Goal: Information Seeking & Learning: Compare options

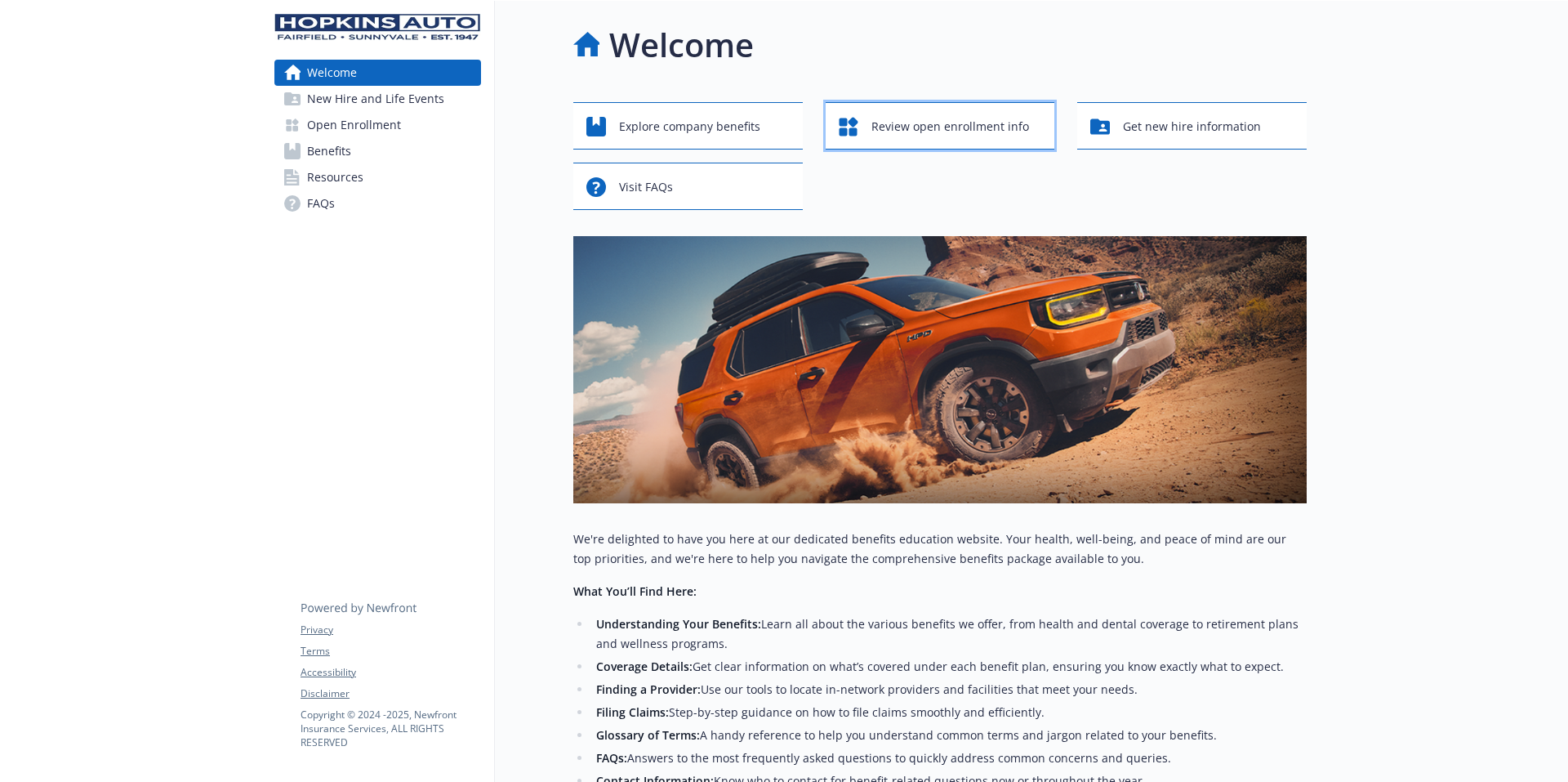
click at [955, 128] on span "Review open enrollment info" at bounding box center [950, 127] width 158 height 31
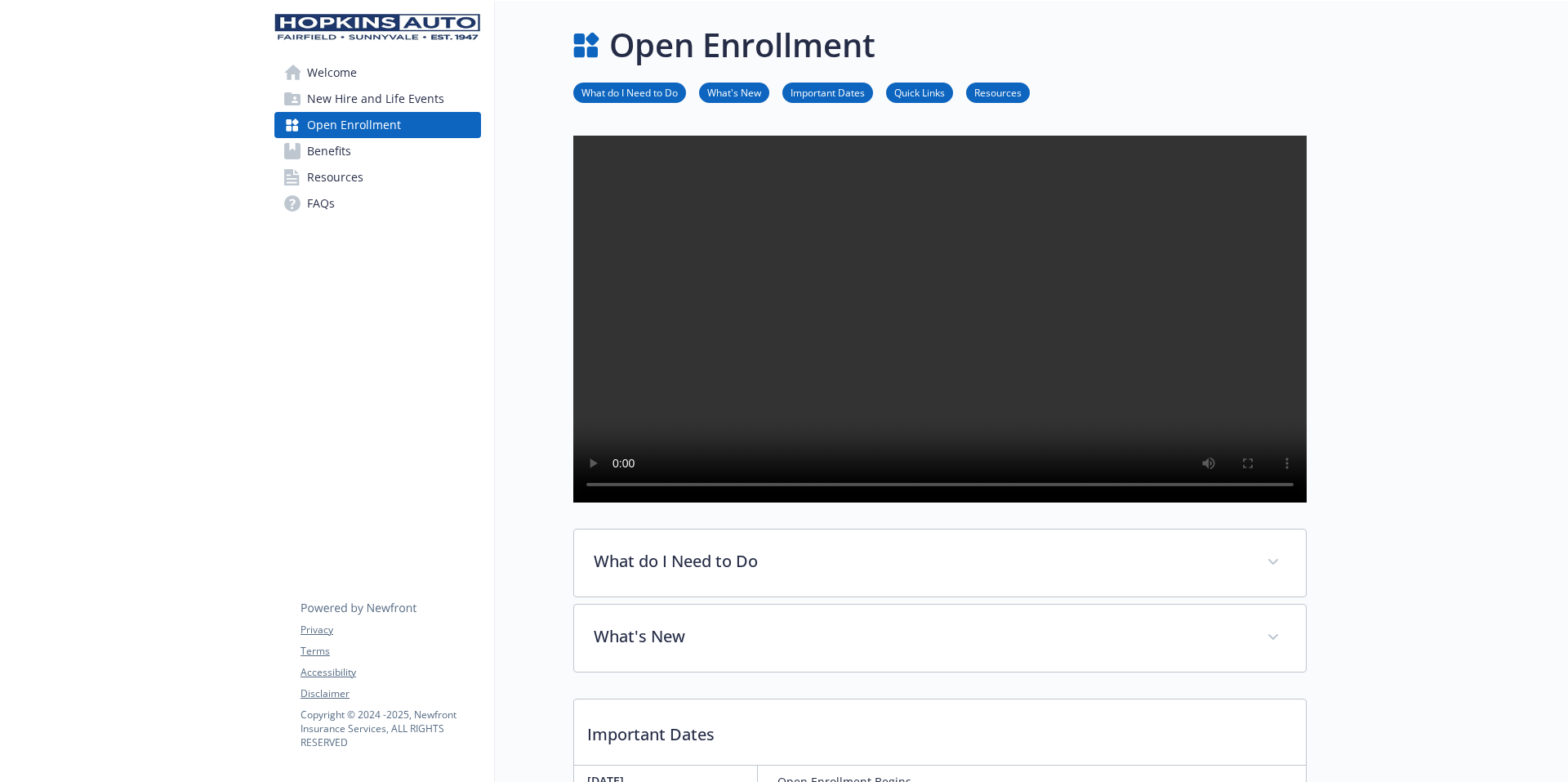
click at [921, 96] on link "Quick Links" at bounding box center [919, 91] width 67 height 16
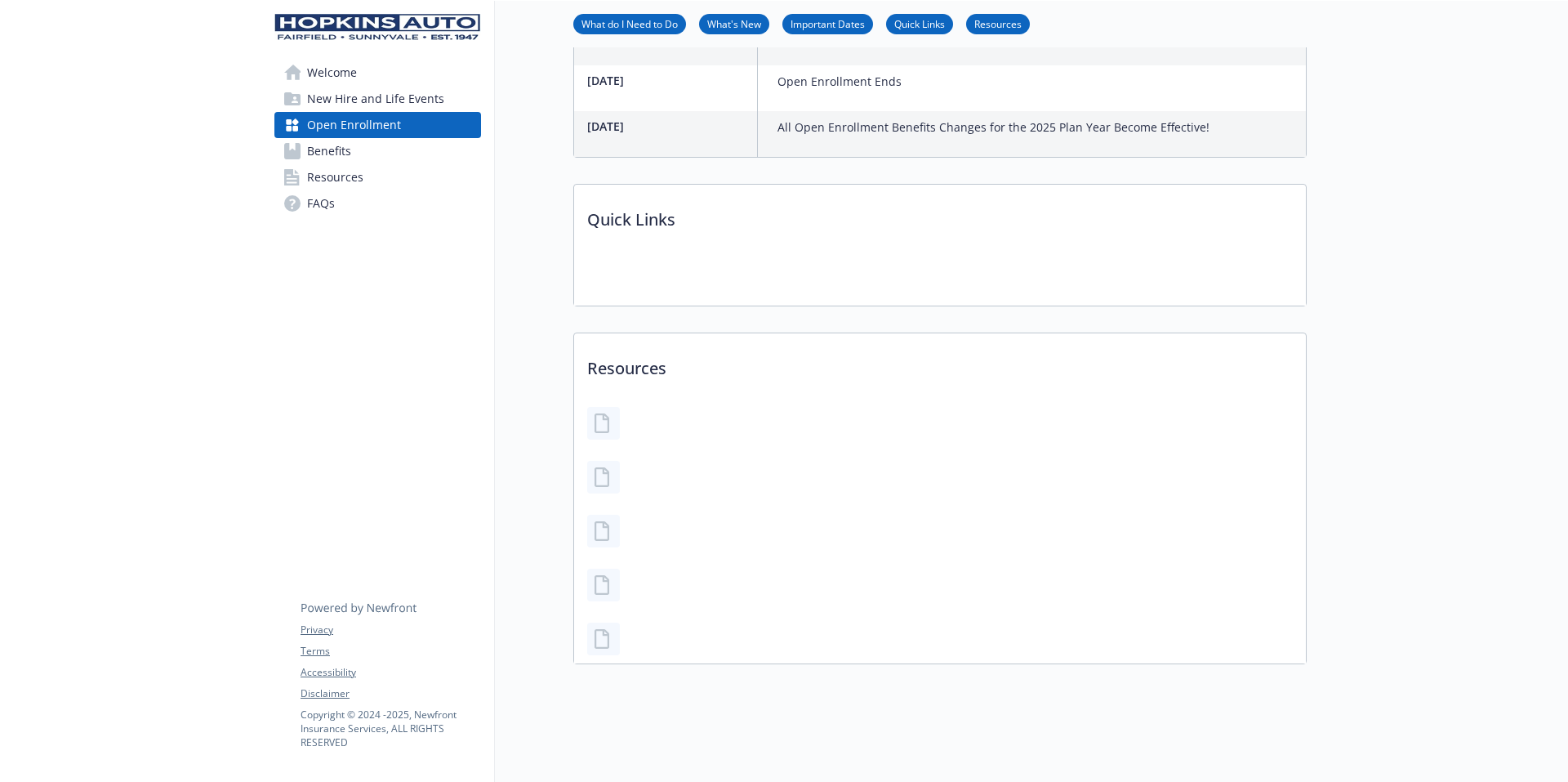
scroll to position [925, 12]
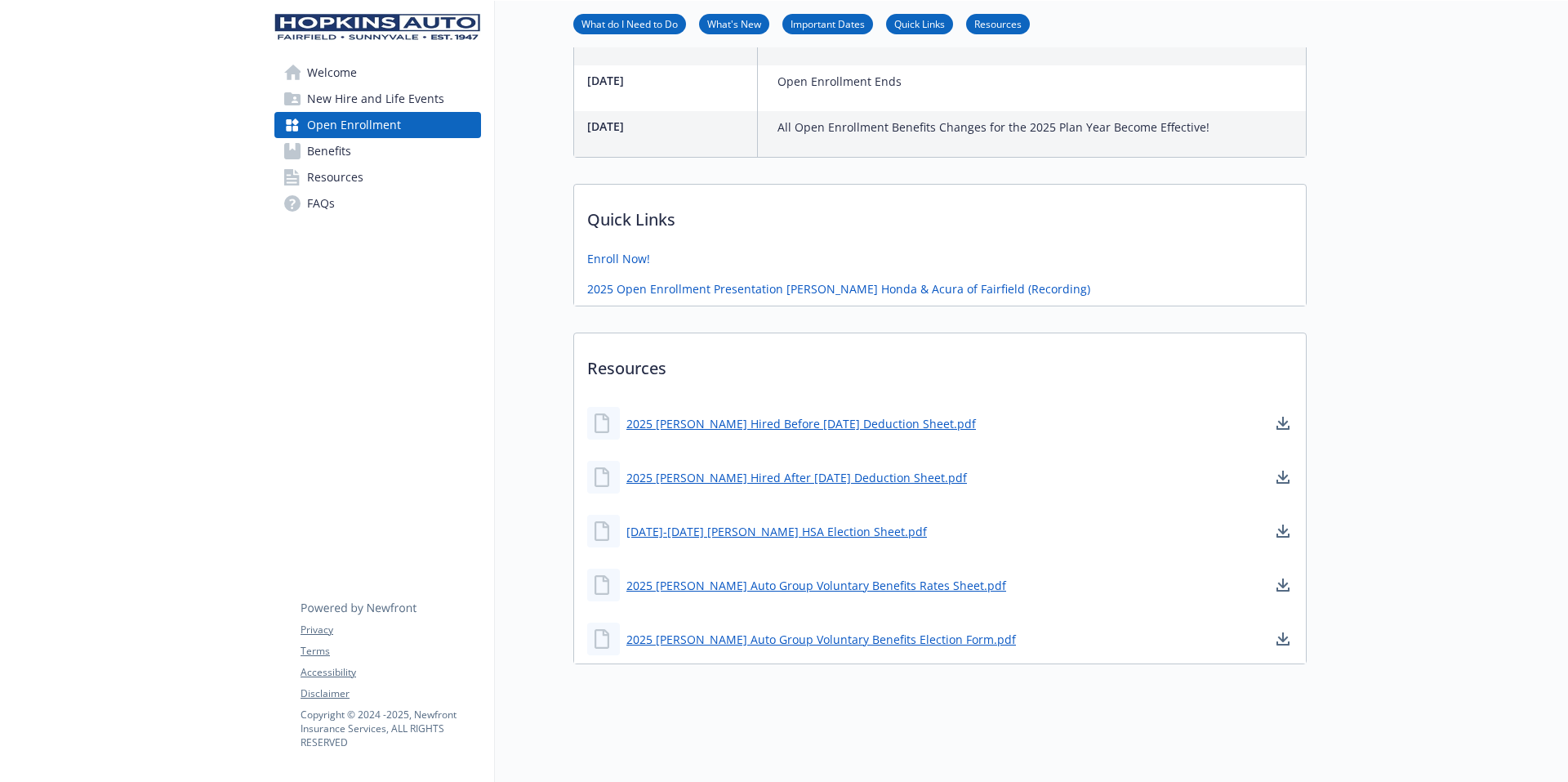
click at [323, 153] on span "Benefits" at bounding box center [330, 151] width 44 height 26
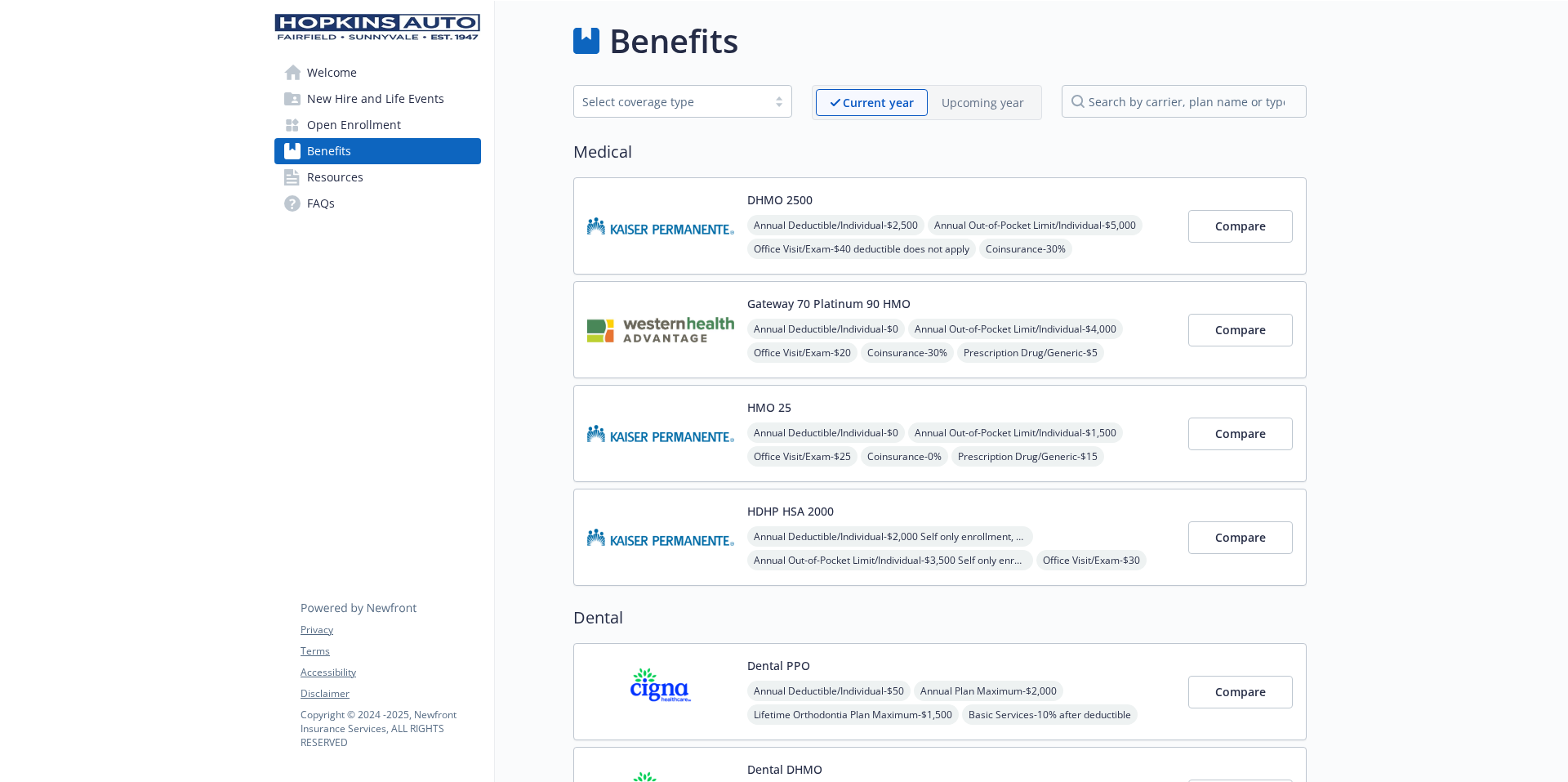
scroll to position [0, 12]
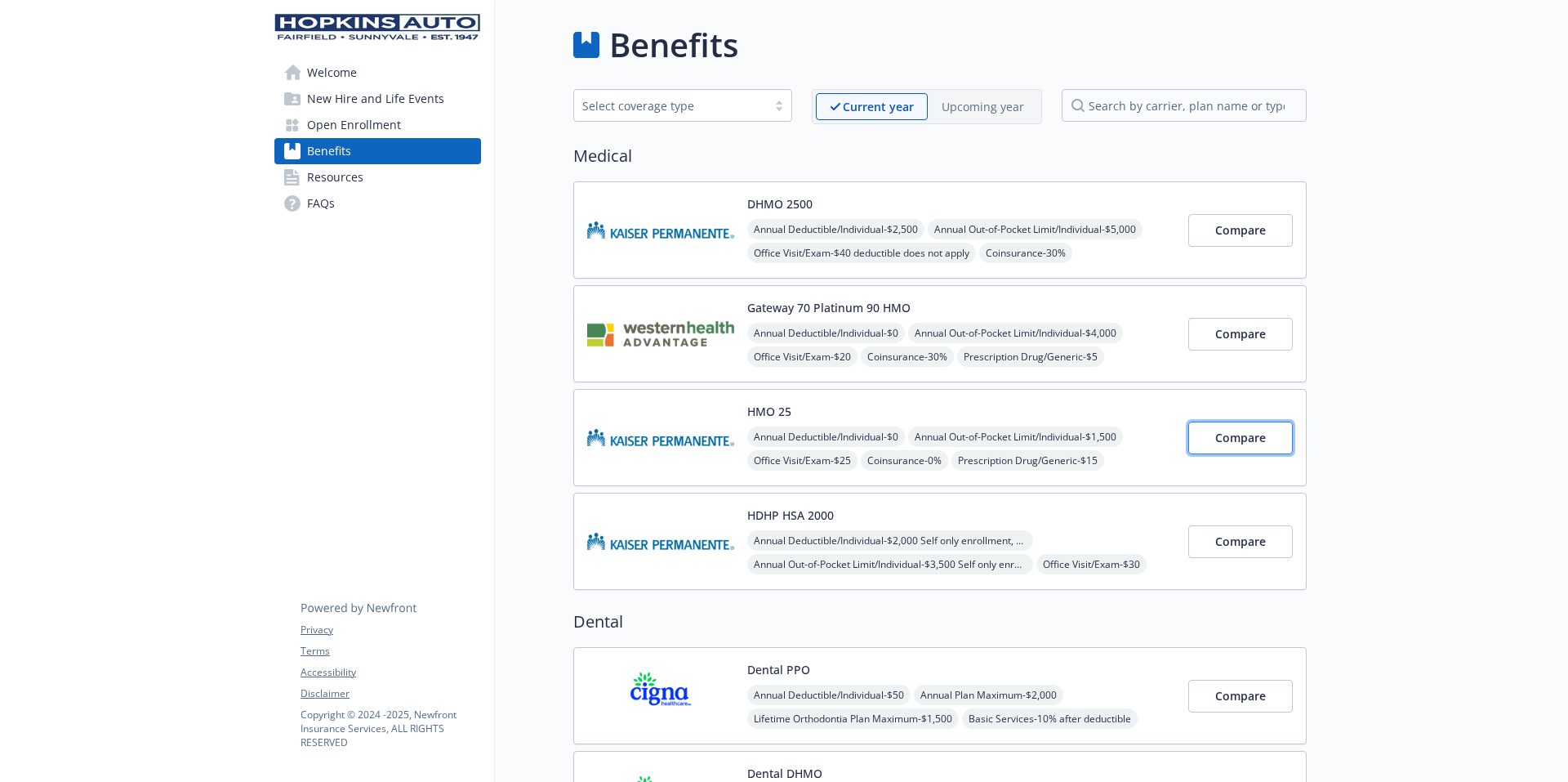
click at [1230, 442] on span "Compare" at bounding box center [1241, 437] width 51 height 16
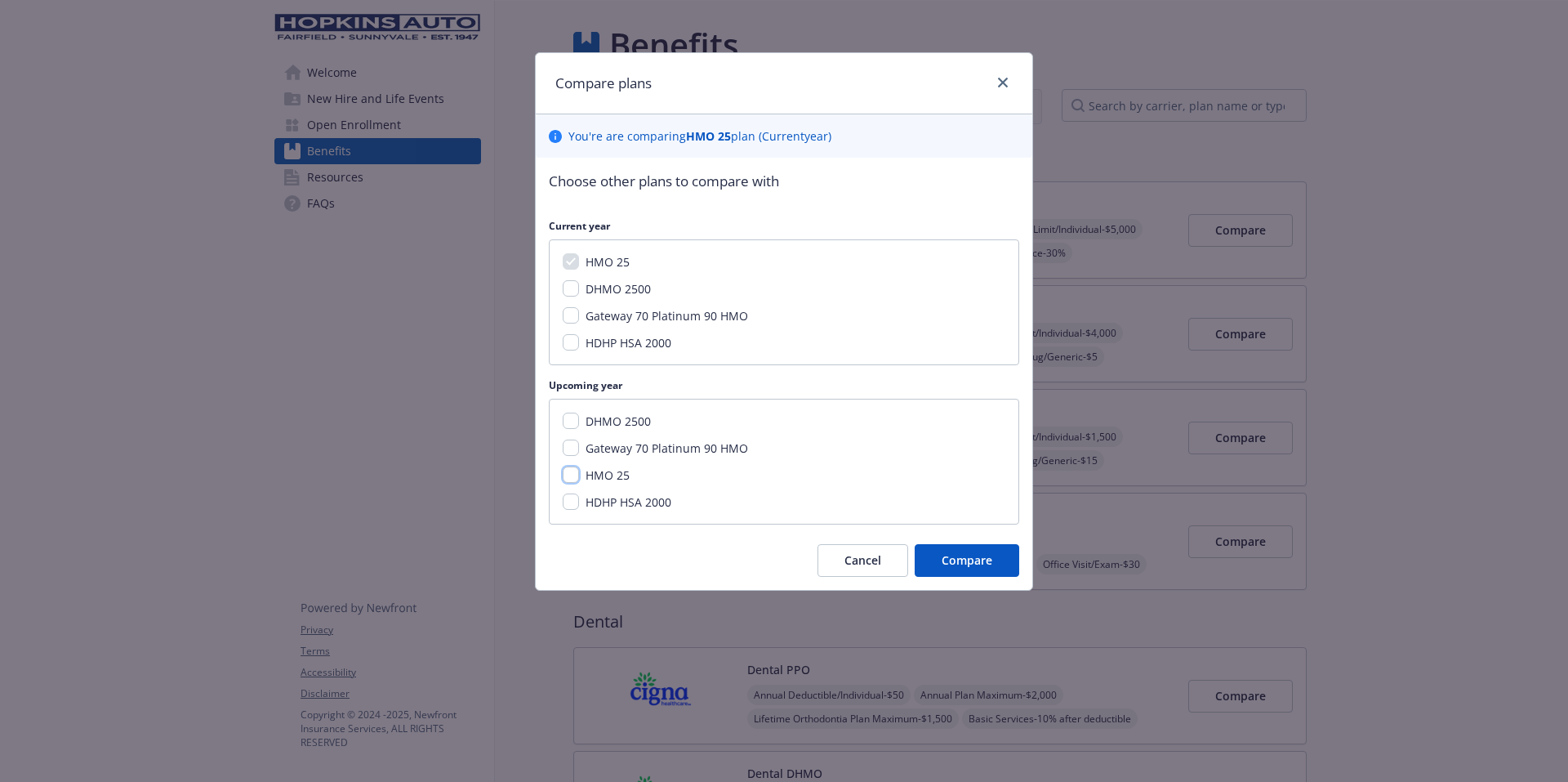
click at [573, 479] on input "HMO 25" at bounding box center [571, 474] width 16 height 16
checkbox input "true"
click at [566, 447] on input "Gateway 70 Platinum 90 HMO" at bounding box center [571, 448] width 16 height 16
checkbox input "true"
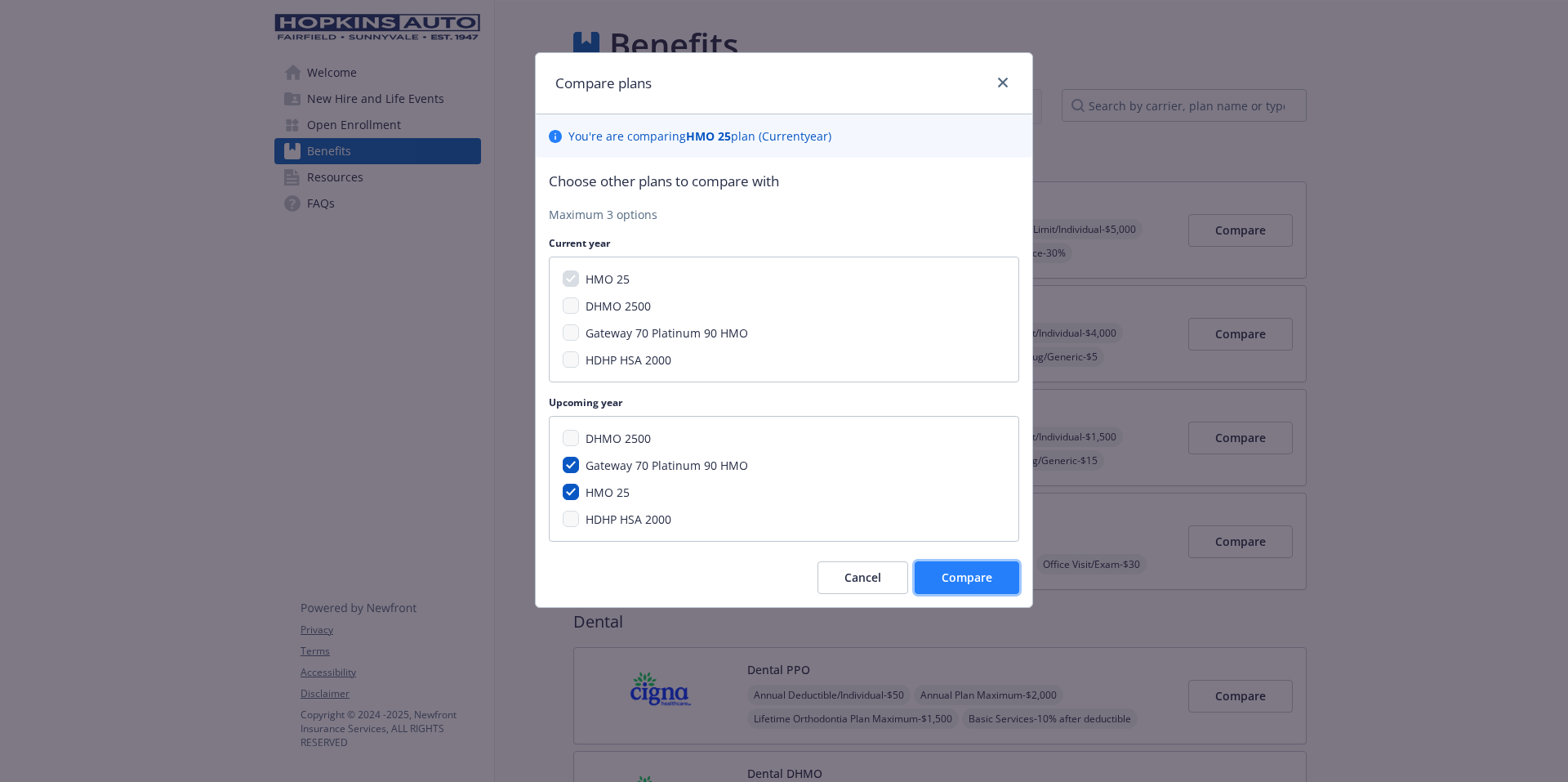
click at [952, 581] on span "Compare" at bounding box center [967, 577] width 51 height 16
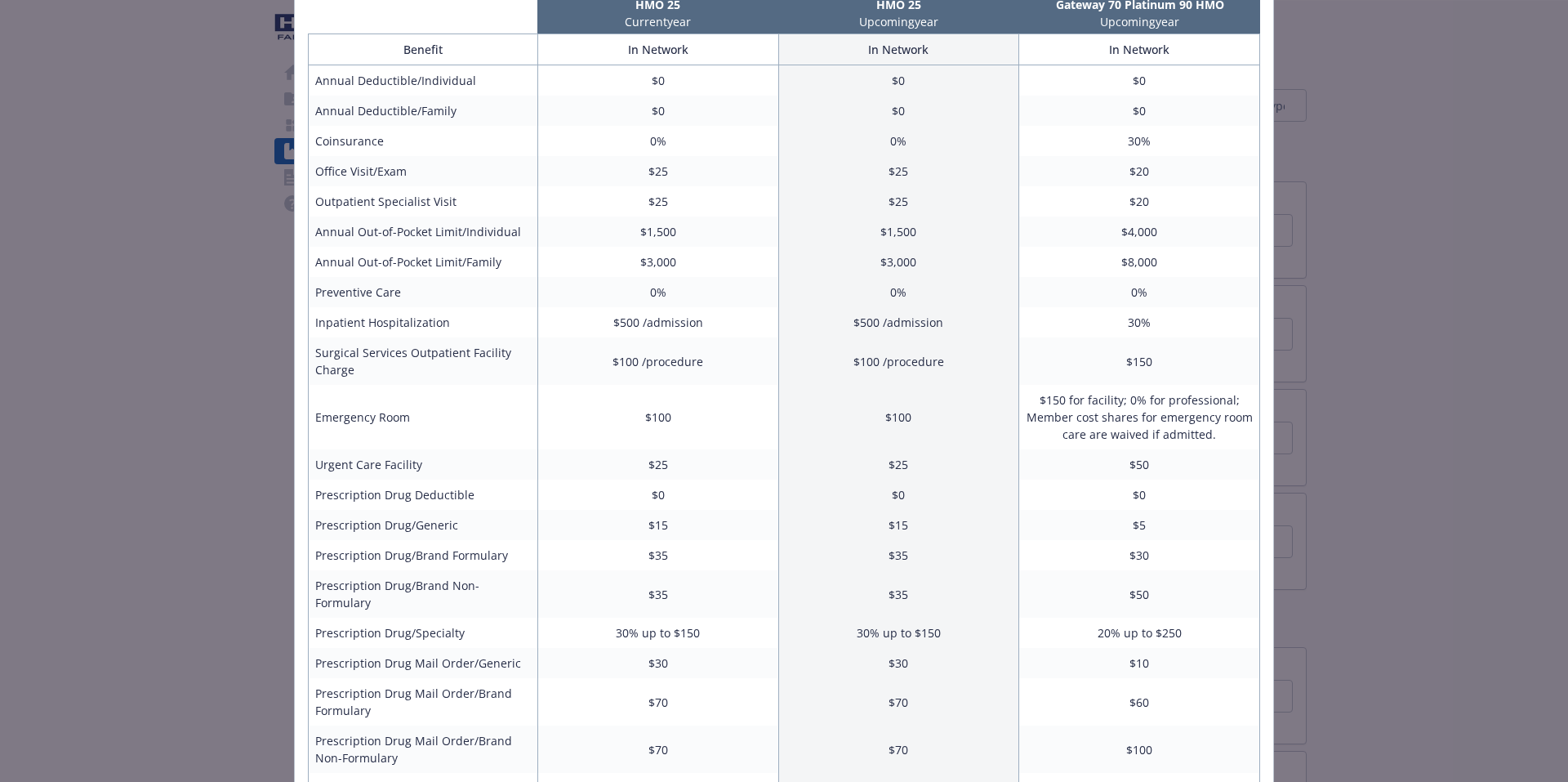
scroll to position [0, 0]
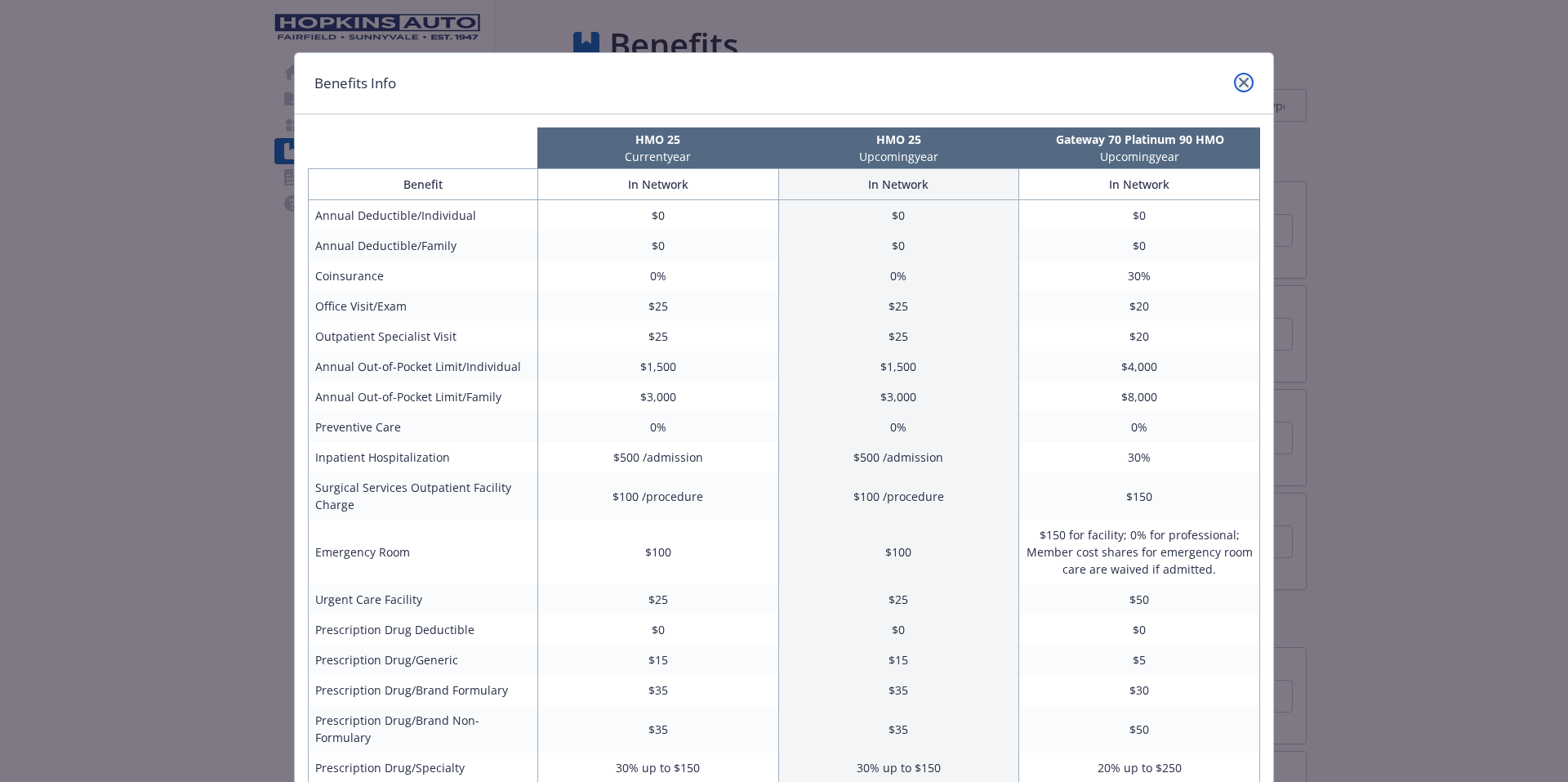
click at [1238, 84] on icon "close" at bounding box center [1243, 82] width 10 height 10
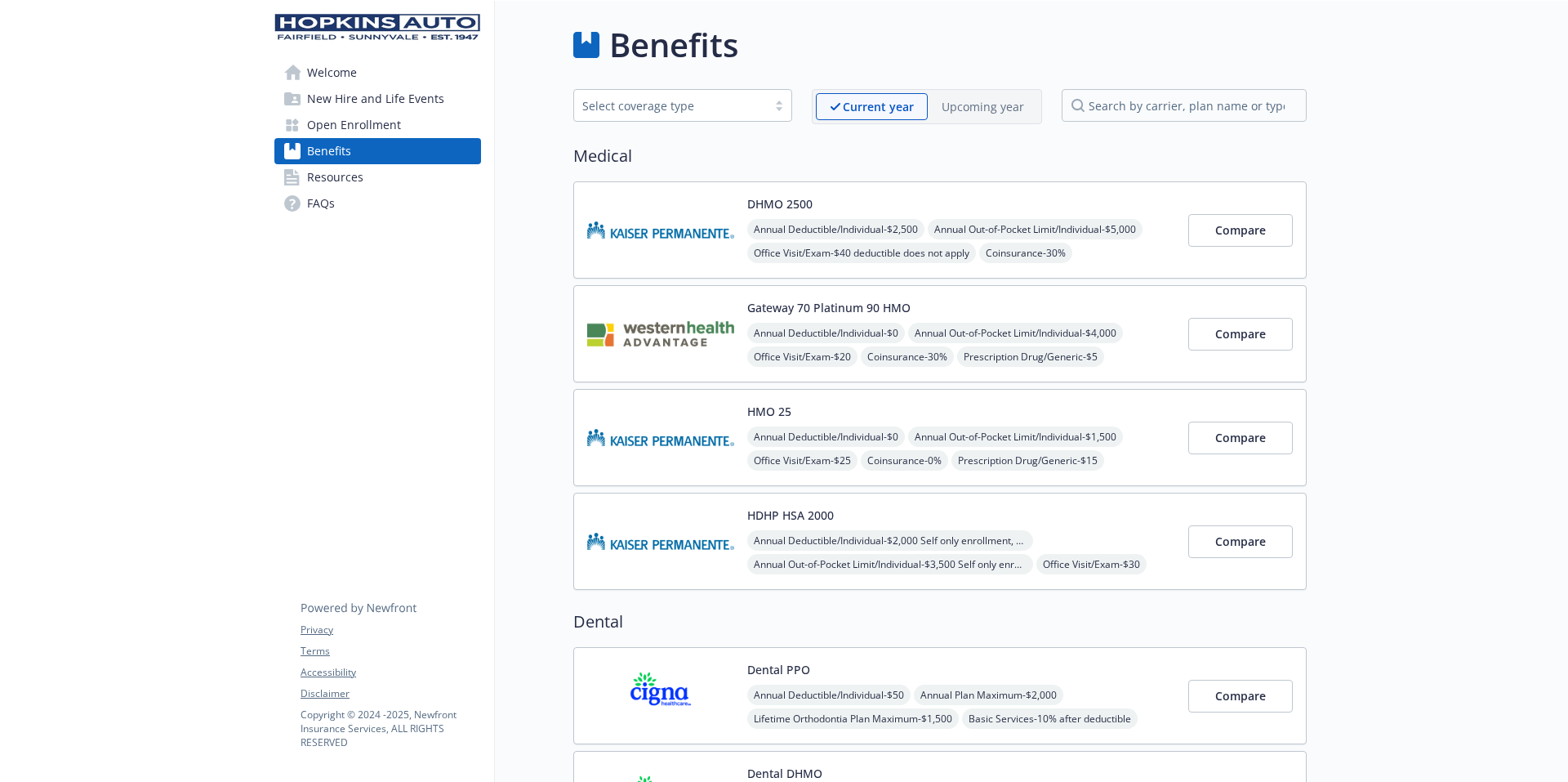
click at [338, 125] on span "Open Enrollment" at bounding box center [354, 125] width 94 height 26
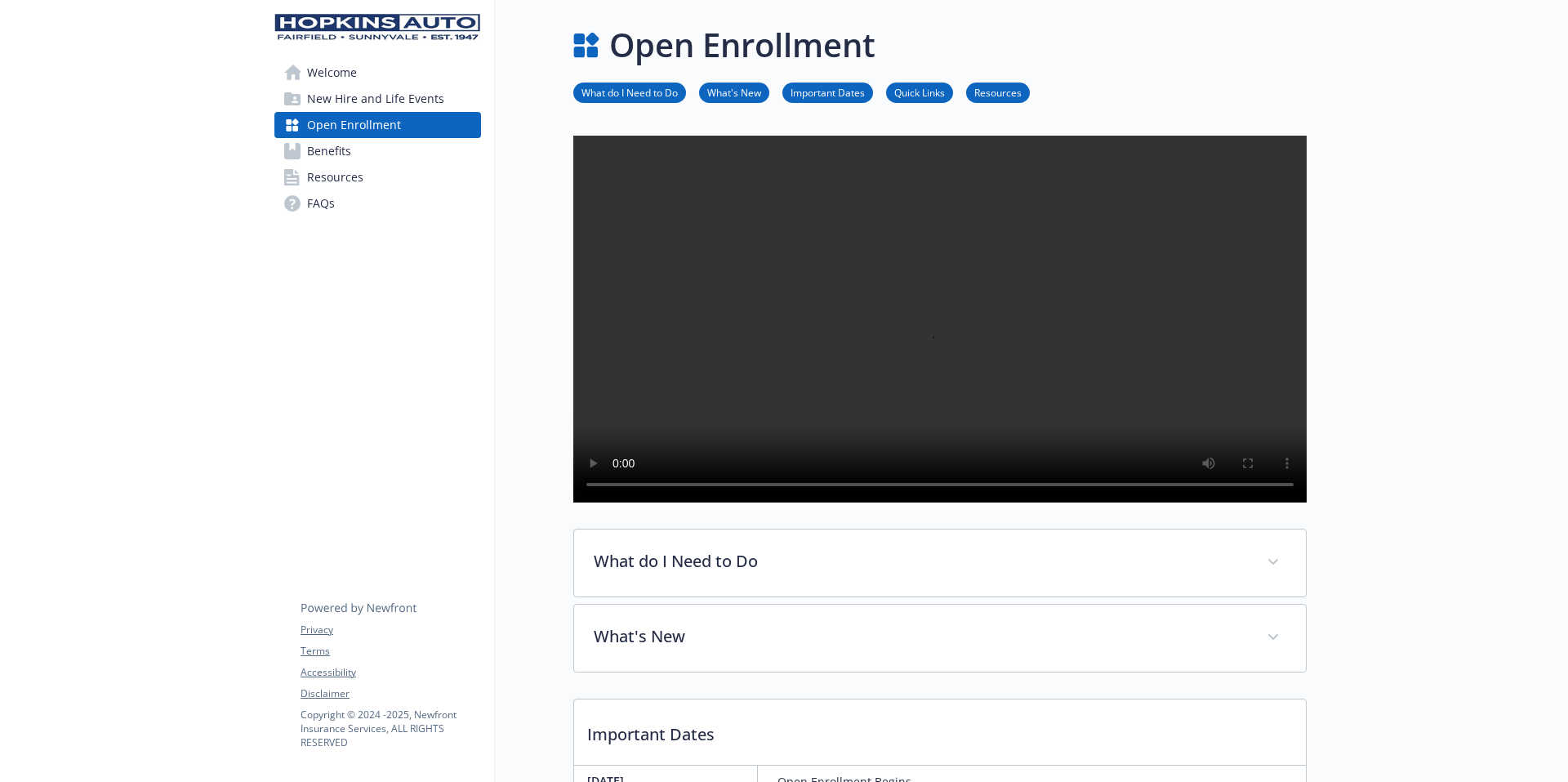
click at [334, 101] on span "New Hire and Life Events" at bounding box center [376, 99] width 137 height 26
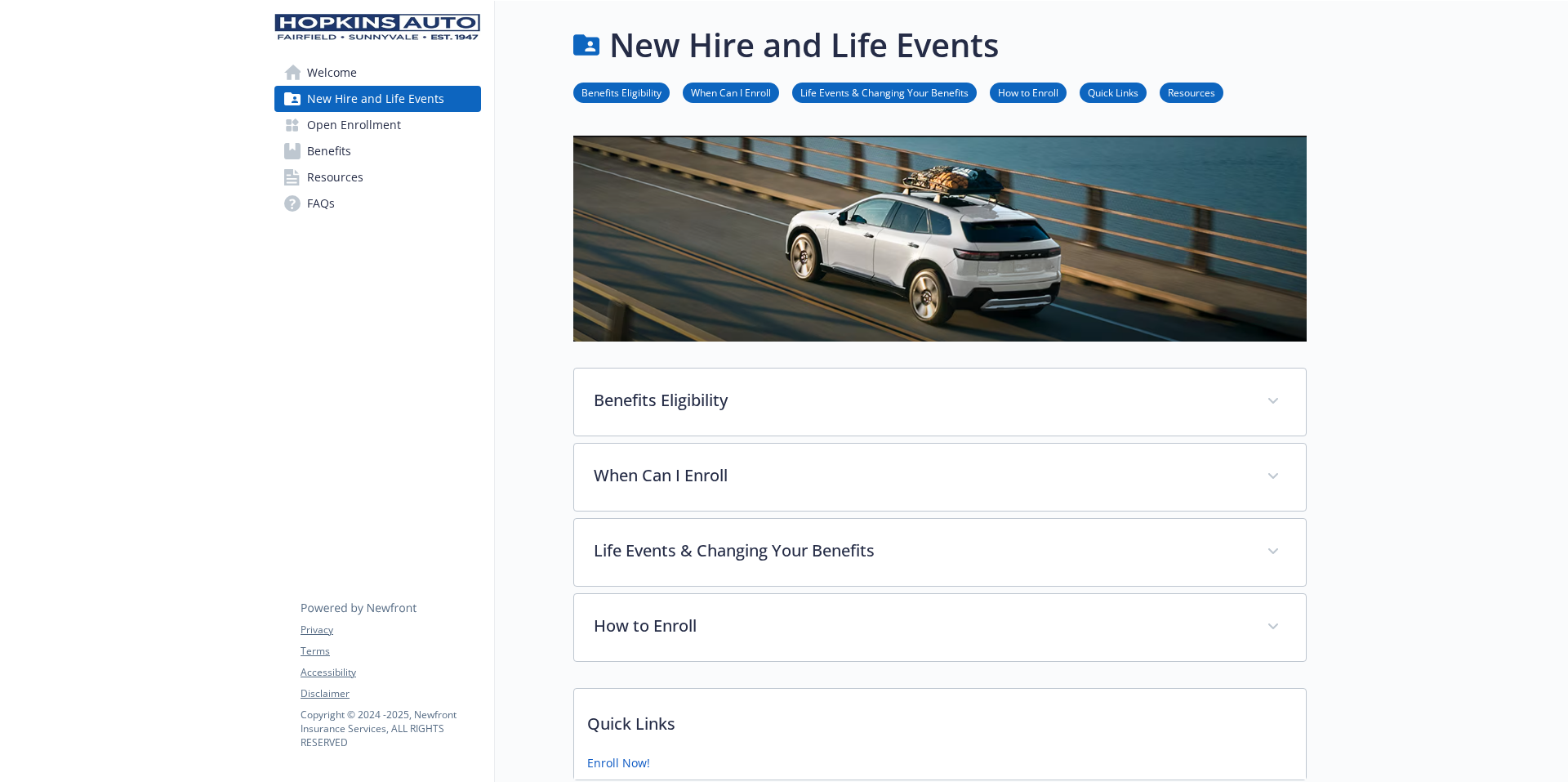
click at [316, 127] on span "Open Enrollment" at bounding box center [354, 125] width 94 height 26
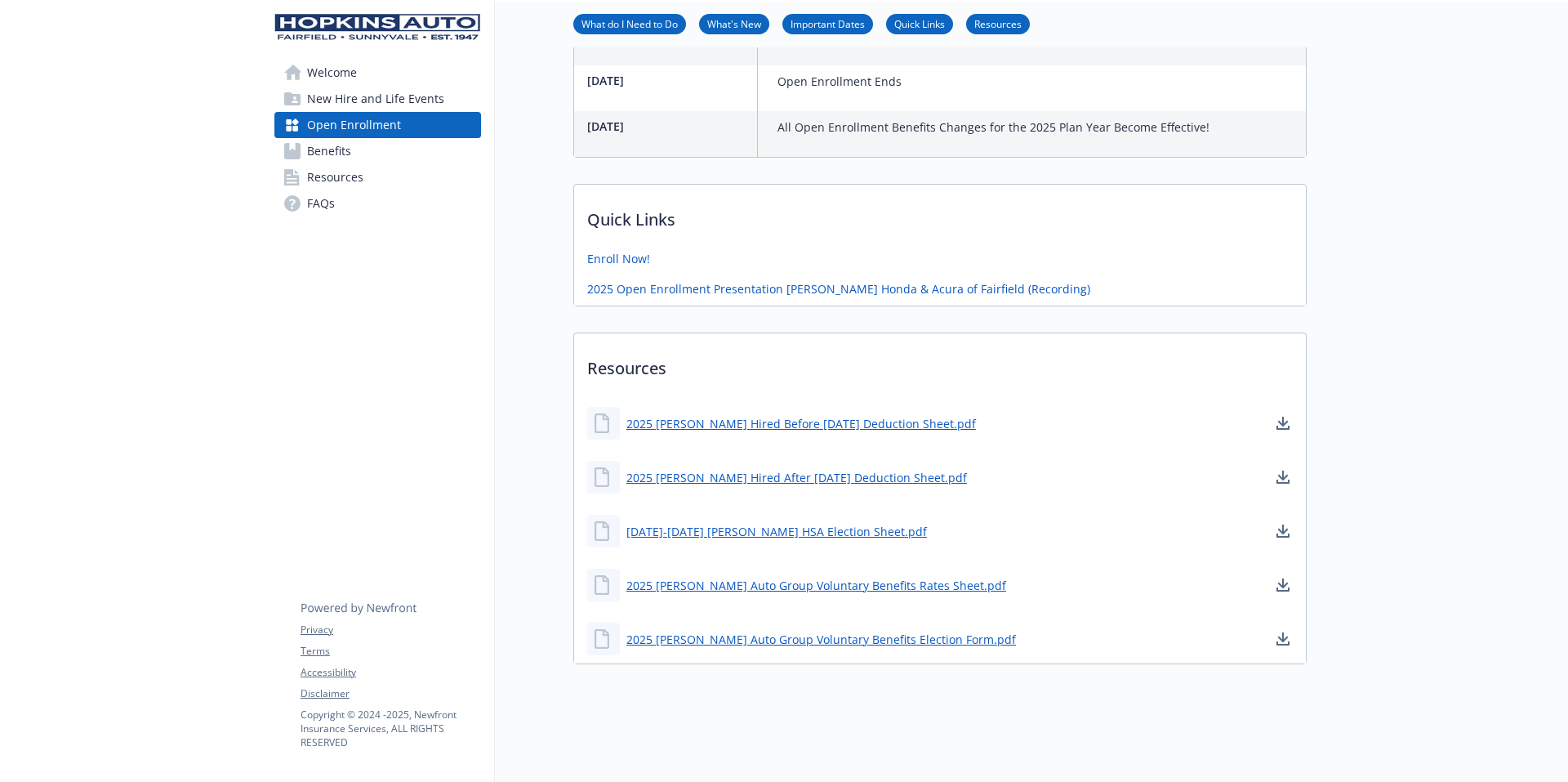
scroll to position [925, 12]
click at [746, 467] on link "2025 Steve Hopkins Hired After 1-1-2007 Deduction Sheet.pdf" at bounding box center [798, 477] width 344 height 21
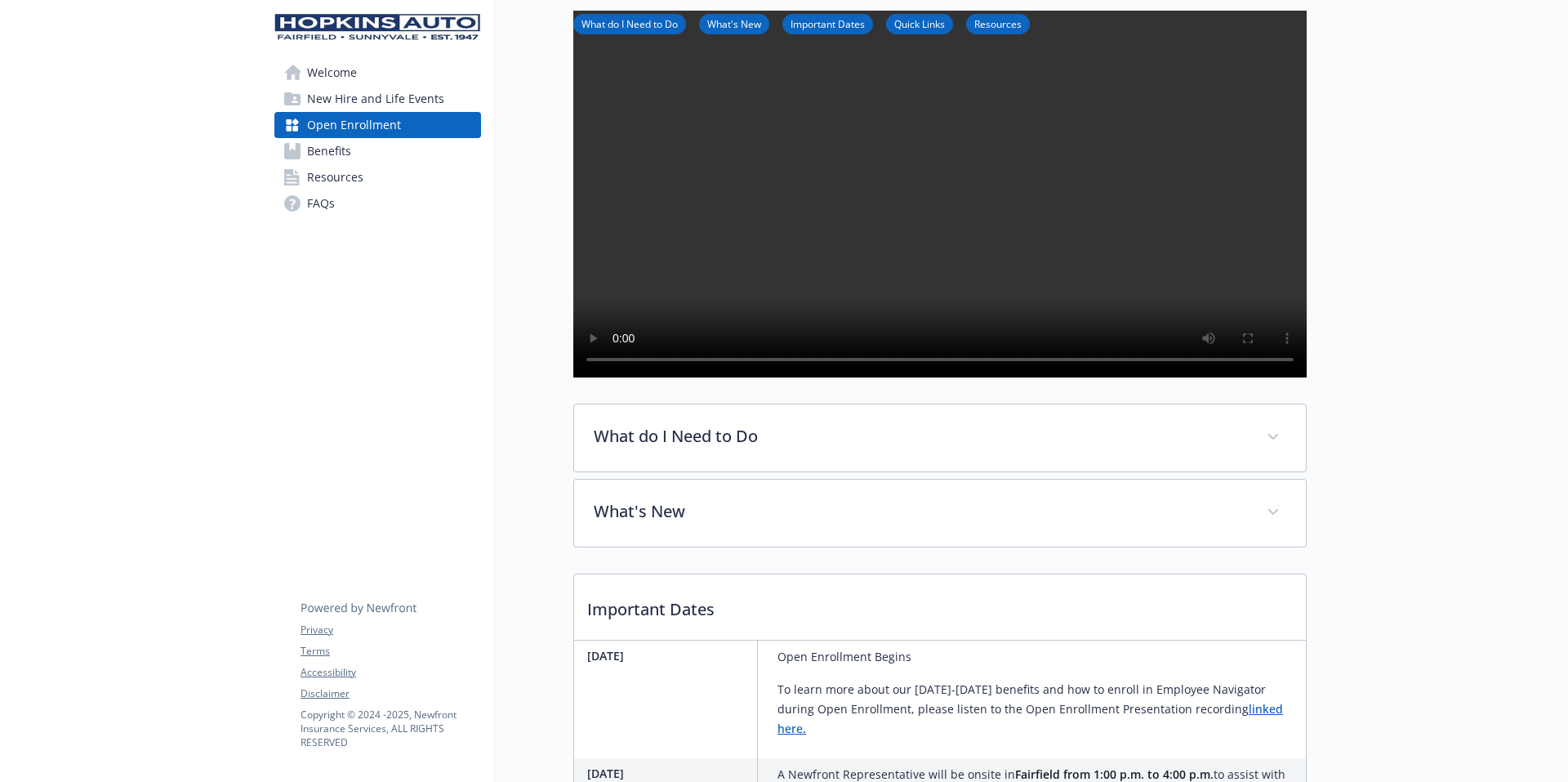
scroll to position [0, 12]
